Goal: Contribute content: Add original content to the website for others to see

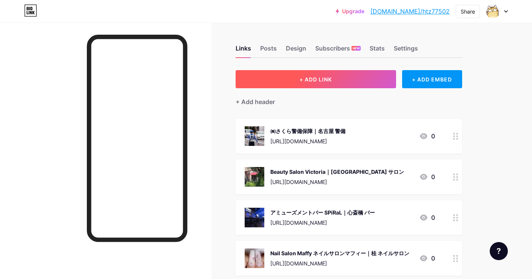
click at [295, 70] on button "+ ADD LINK" at bounding box center [316, 79] width 161 height 18
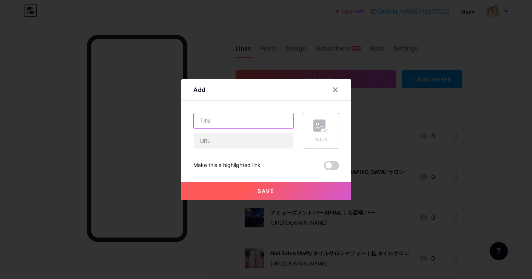
click at [266, 121] on input "text" at bounding box center [244, 120] width 100 height 15
paste input "パールホーム株式会社 -Pearl-Home-｜[PERSON_NAME] 不動産"
type input "パールホーム株式会社 -Pearl-Home-｜[PERSON_NAME] 不動産"
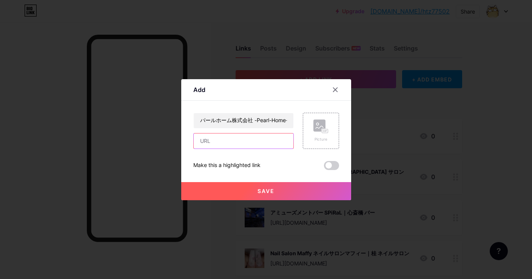
click at [267, 136] on input "text" at bounding box center [244, 141] width 100 height 15
paste input "[URL][DOMAIN_NAME]"
type input "[URL][DOMAIN_NAME]"
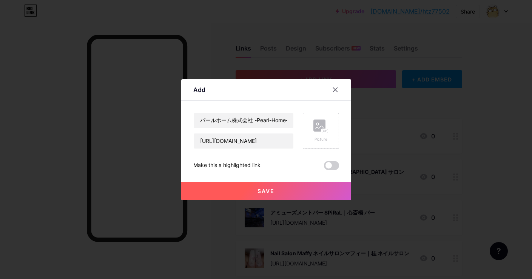
click at [315, 127] on rect at bounding box center [319, 126] width 12 height 12
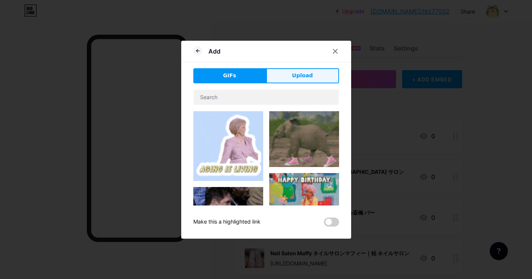
click at [321, 71] on button "Upload" at bounding box center [302, 75] width 73 height 15
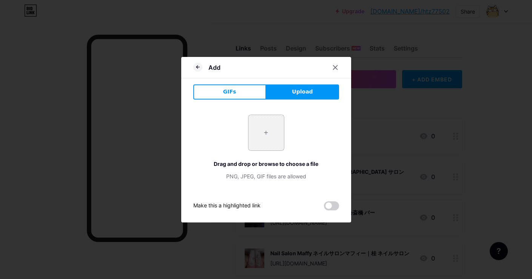
click at [270, 128] on input "file" at bounding box center [267, 133] width 36 height 36
type input "C:\fakepath\243cbf15c18b72381d6c78b16f4e0963cc67e21e088bf37c9d6efd619d008f24.jpg"
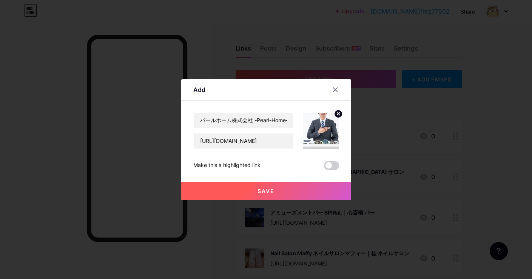
click at [265, 190] on span "Save" at bounding box center [266, 191] width 17 height 6
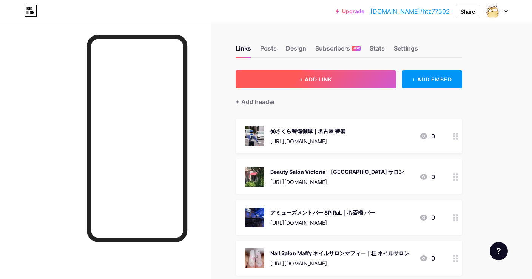
click at [328, 82] on span "+ ADD LINK" at bounding box center [316, 79] width 32 height 6
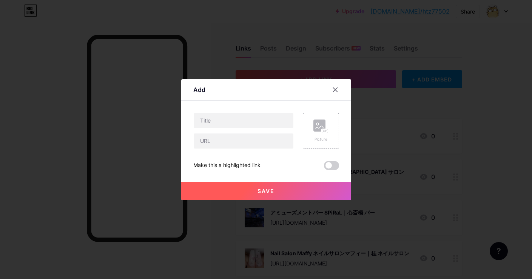
click at [294, 139] on div "Picture" at bounding box center [316, 131] width 45 height 36
click at [290, 140] on input "text" at bounding box center [244, 141] width 100 height 15
paste input "[URL][DOMAIN_NAME]"
type input "[URL][DOMAIN_NAME]"
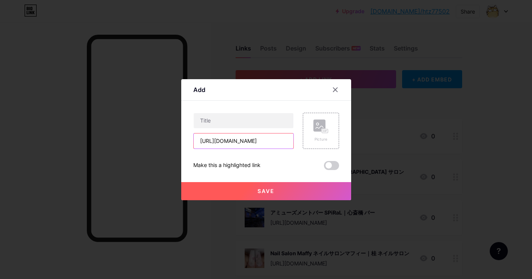
scroll to position [0, 0]
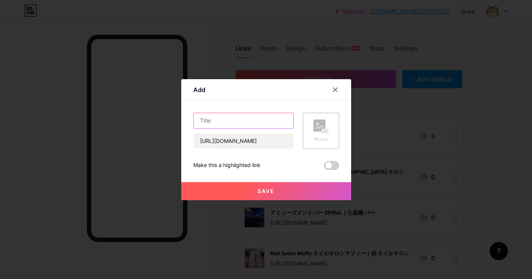
click at [257, 126] on input "text" at bounding box center [244, 120] width 100 height 15
paste input "琉球 - 光の森/居酒屋 菊陽｜菊陽 海鮮"
type input "琉球 - 光の森/居酒屋 菊陽｜菊陽 海鮮"
click at [320, 122] on rect at bounding box center [319, 126] width 12 height 12
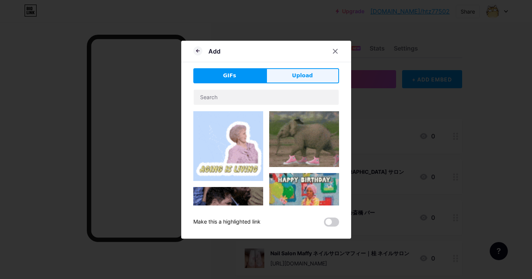
click at [320, 73] on button "Upload" at bounding box center [302, 75] width 73 height 15
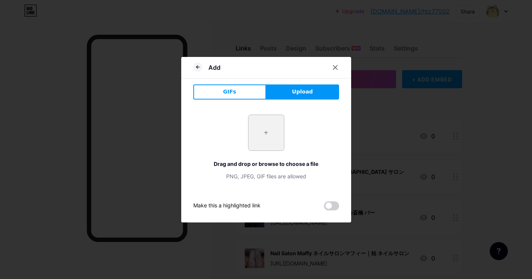
click at [256, 124] on input "file" at bounding box center [267, 133] width 36 height 36
type input "C:\fakepath\e85a6a3e9712dfa6a4ffda1136adb50f70303bd5ab8f7cd2710958f96c64515d.jpg"
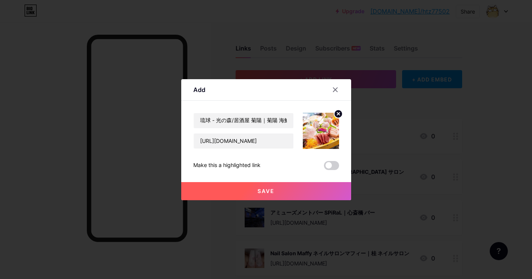
click at [233, 192] on button "Save" at bounding box center [266, 191] width 170 height 18
